Goal: Task Accomplishment & Management: Use online tool/utility

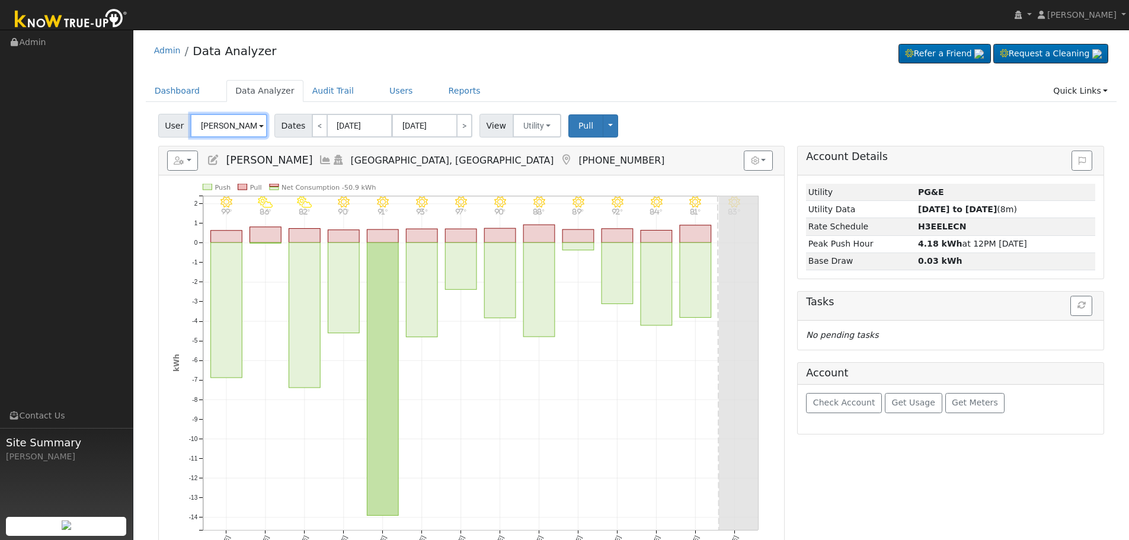
click at [216, 123] on input "[PERSON_NAME]" at bounding box center [228, 126] width 77 height 24
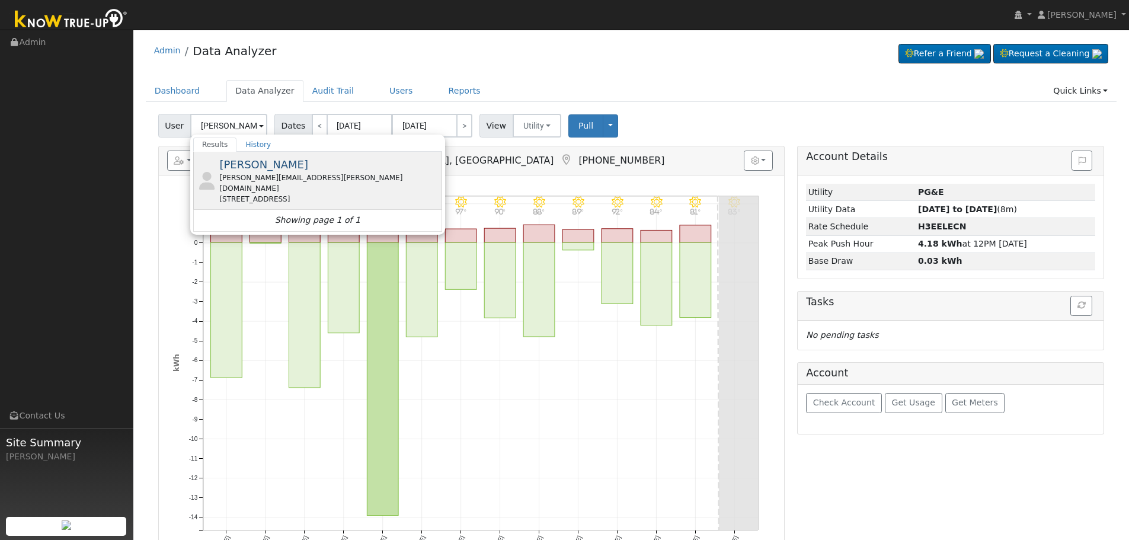
click at [273, 175] on div "[PERSON_NAME][EMAIL_ADDRESS][PERSON_NAME][DOMAIN_NAME]" at bounding box center [329, 182] width 220 height 21
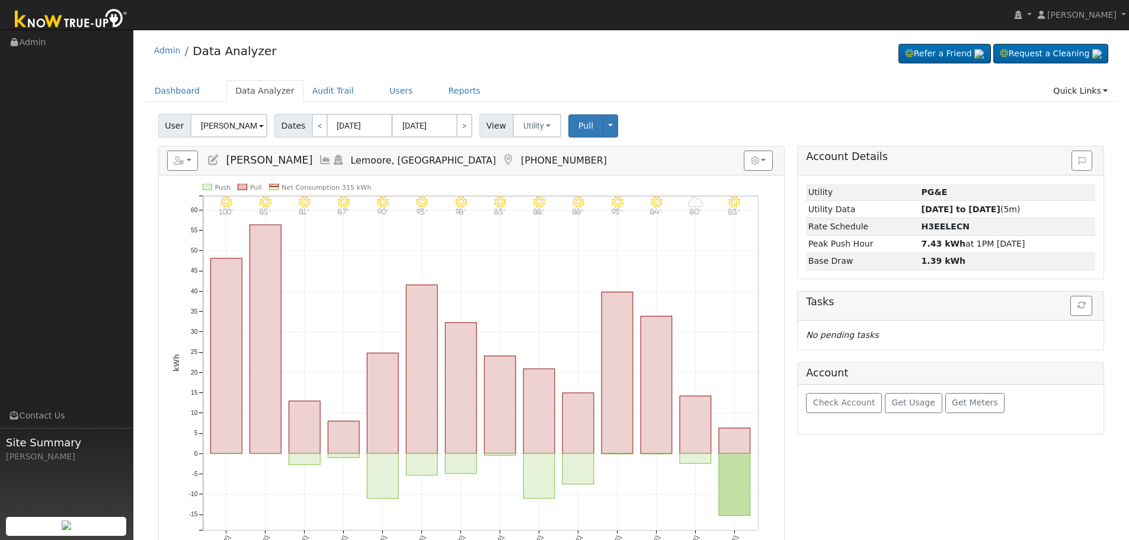
click at [319, 160] on icon at bounding box center [325, 160] width 13 height 11
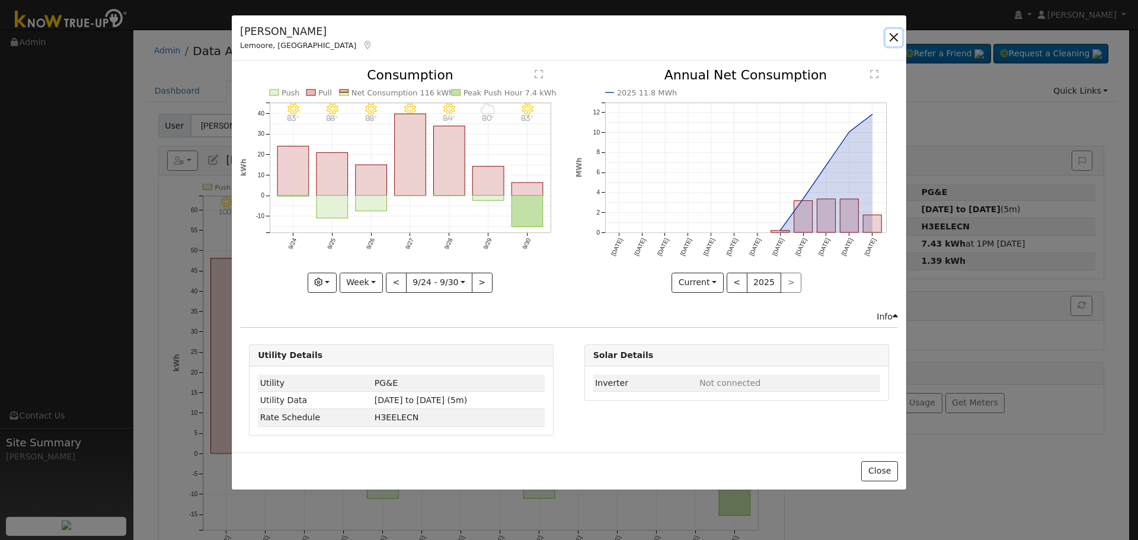
click at [896, 39] on button "button" at bounding box center [893, 37] width 17 height 17
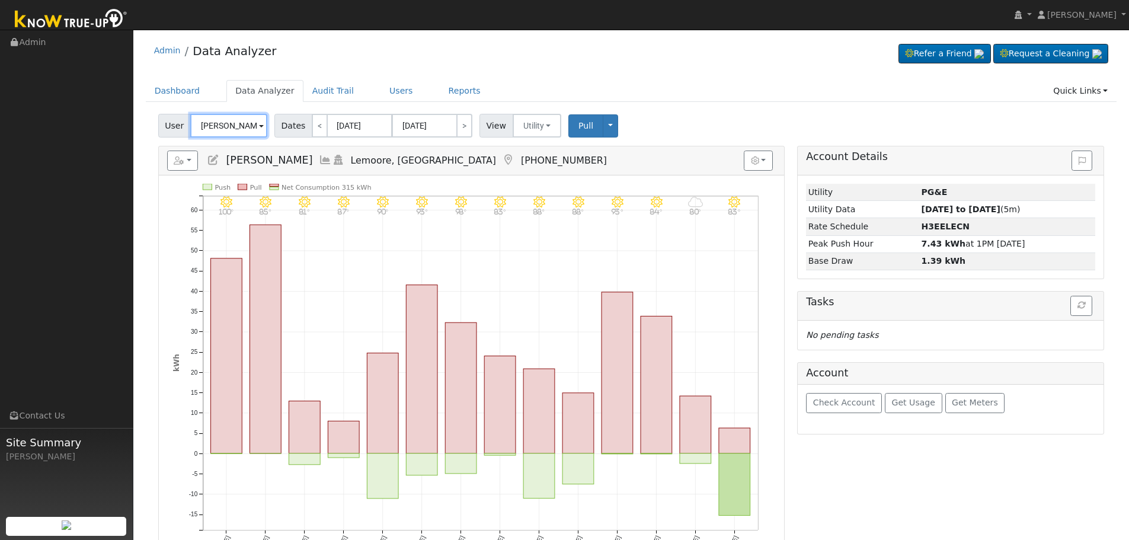
click at [223, 125] on input "[PERSON_NAME]" at bounding box center [228, 126] width 77 height 24
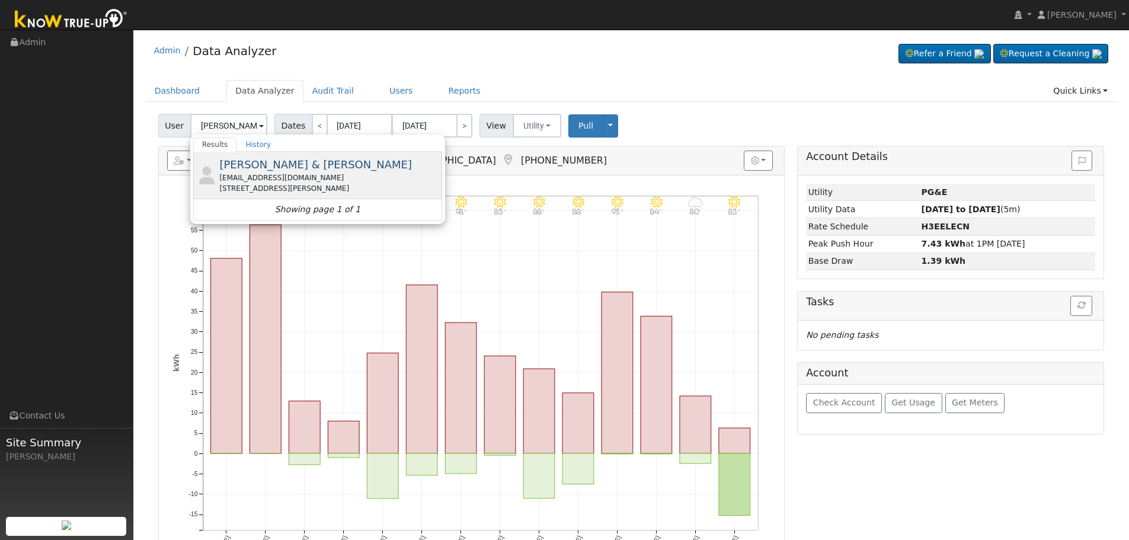
click at [280, 169] on span "[PERSON_NAME] & [PERSON_NAME]" at bounding box center [315, 164] width 193 height 12
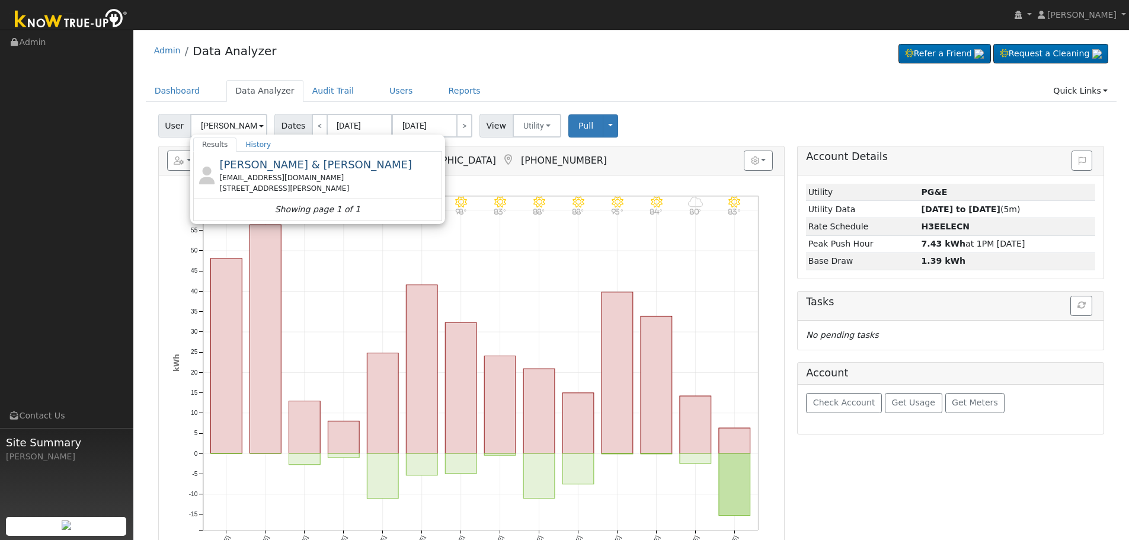
type input "[PERSON_NAME] & [PERSON_NAME]"
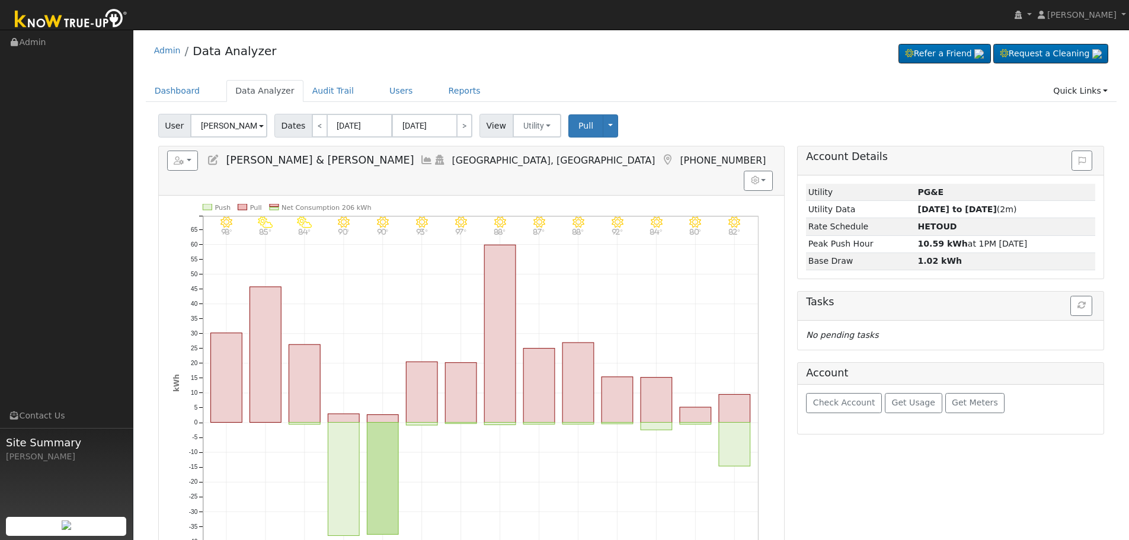
click at [420, 160] on icon at bounding box center [426, 160] width 13 height 11
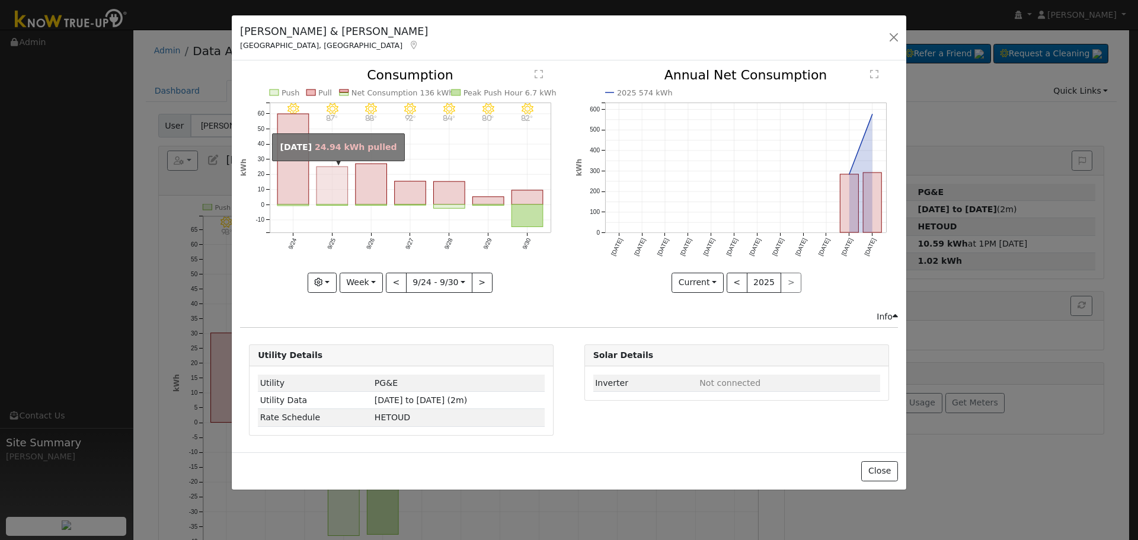
click at [316, 181] on rect "onclick=""" at bounding box center [331, 186] width 31 height 38
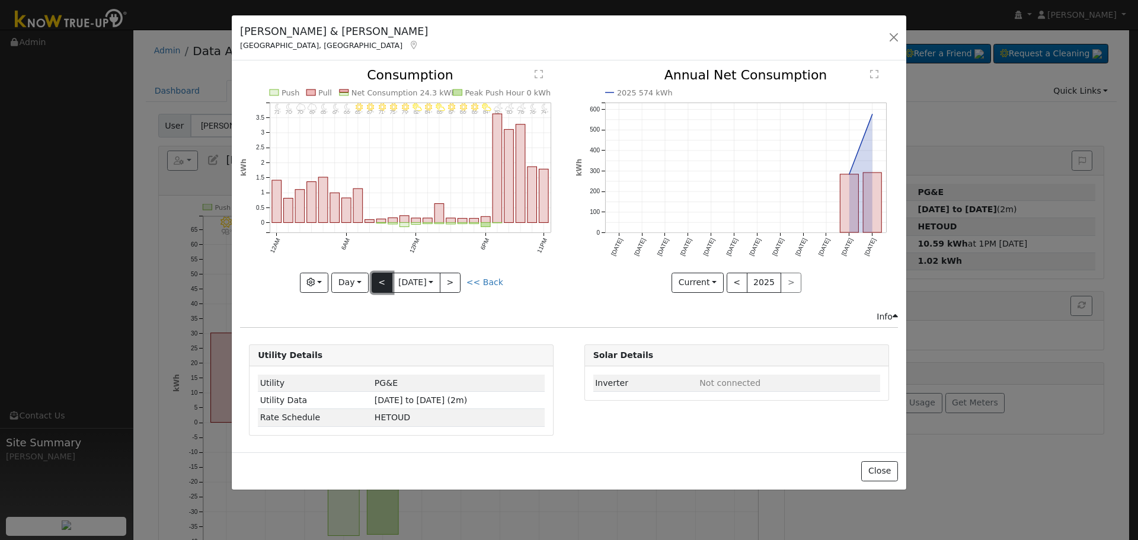
click at [382, 290] on button "<" at bounding box center [381, 283] width 21 height 20
type input "[DATE]"
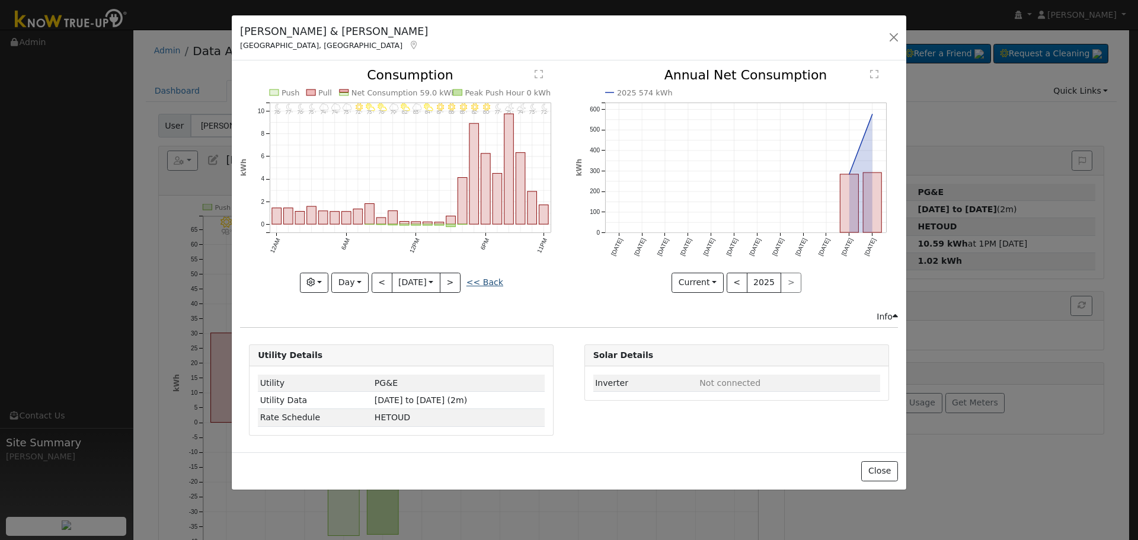
click at [483, 283] on link "<< Back" at bounding box center [484, 281] width 37 height 9
